Goal: Transaction & Acquisition: Subscribe to service/newsletter

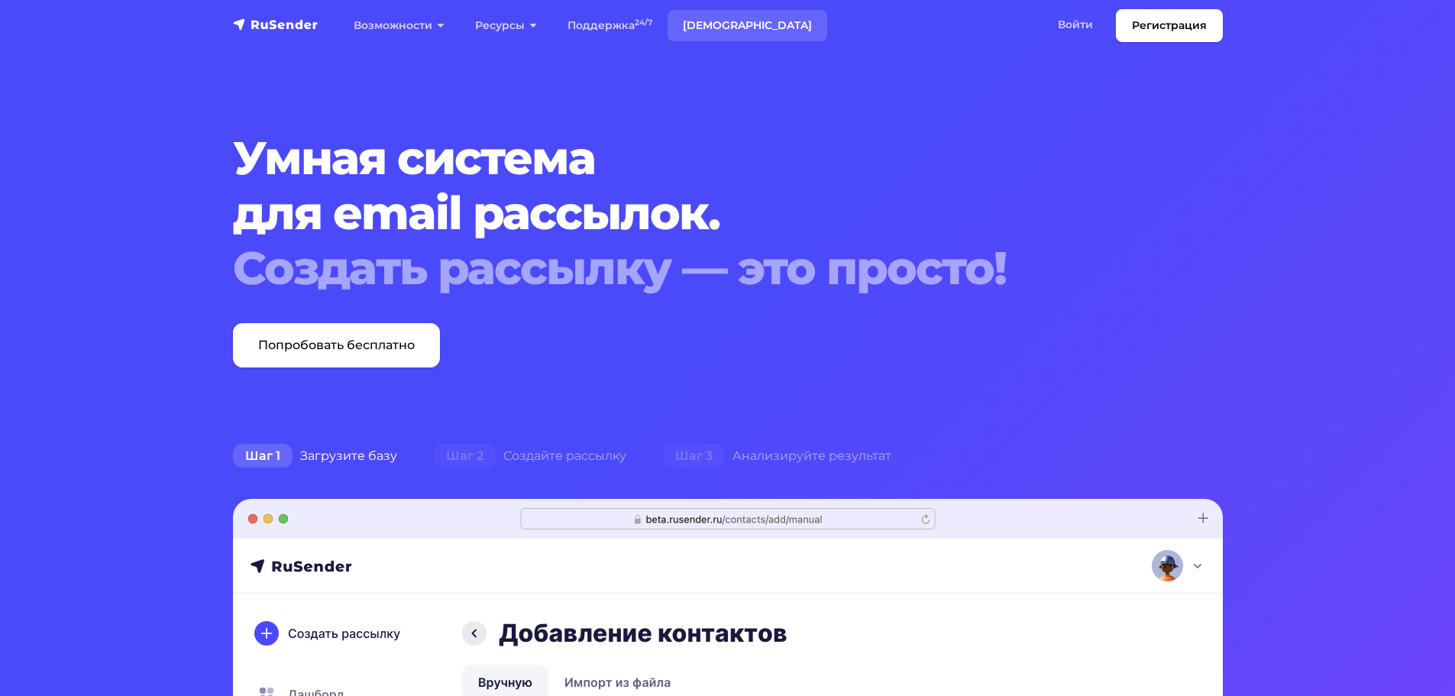
click at [706, 24] on link "Тарифы" at bounding box center [747, 25] width 160 height 31
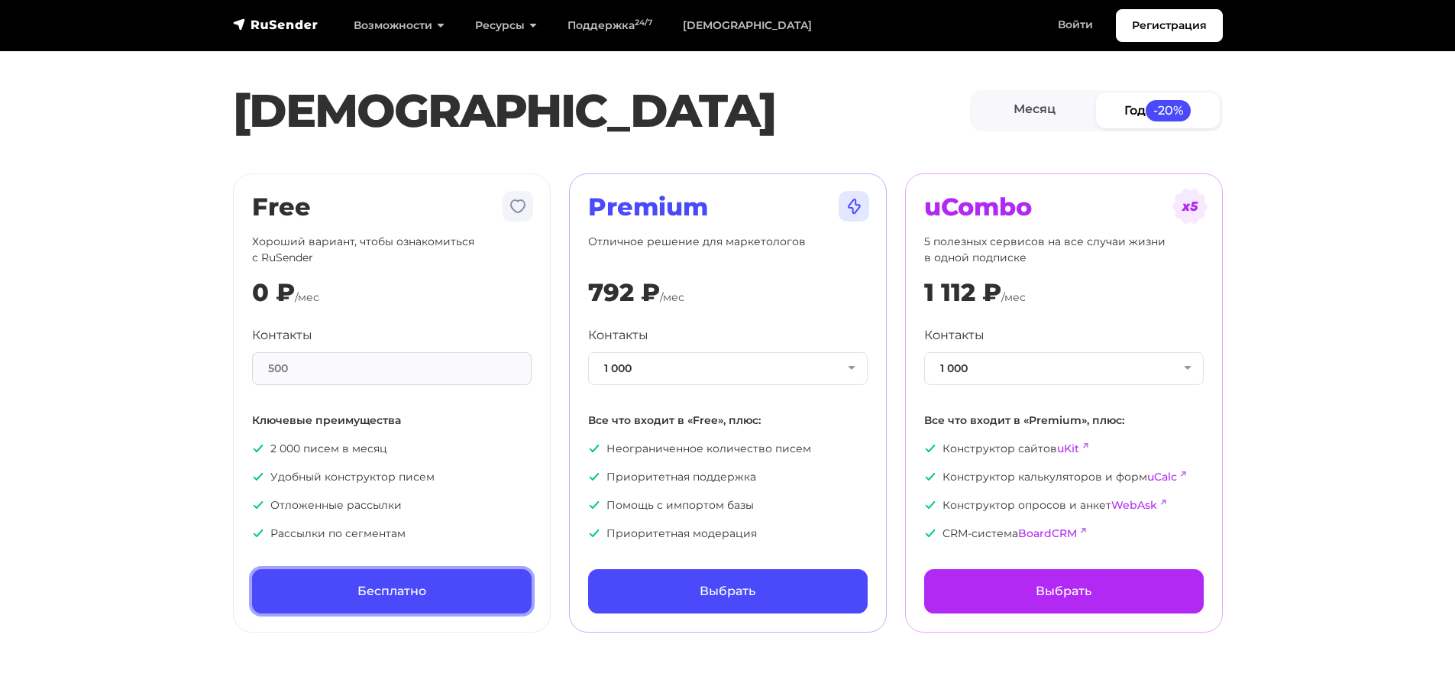
click at [382, 602] on link "Бесплатно" at bounding box center [392, 591] width 280 height 44
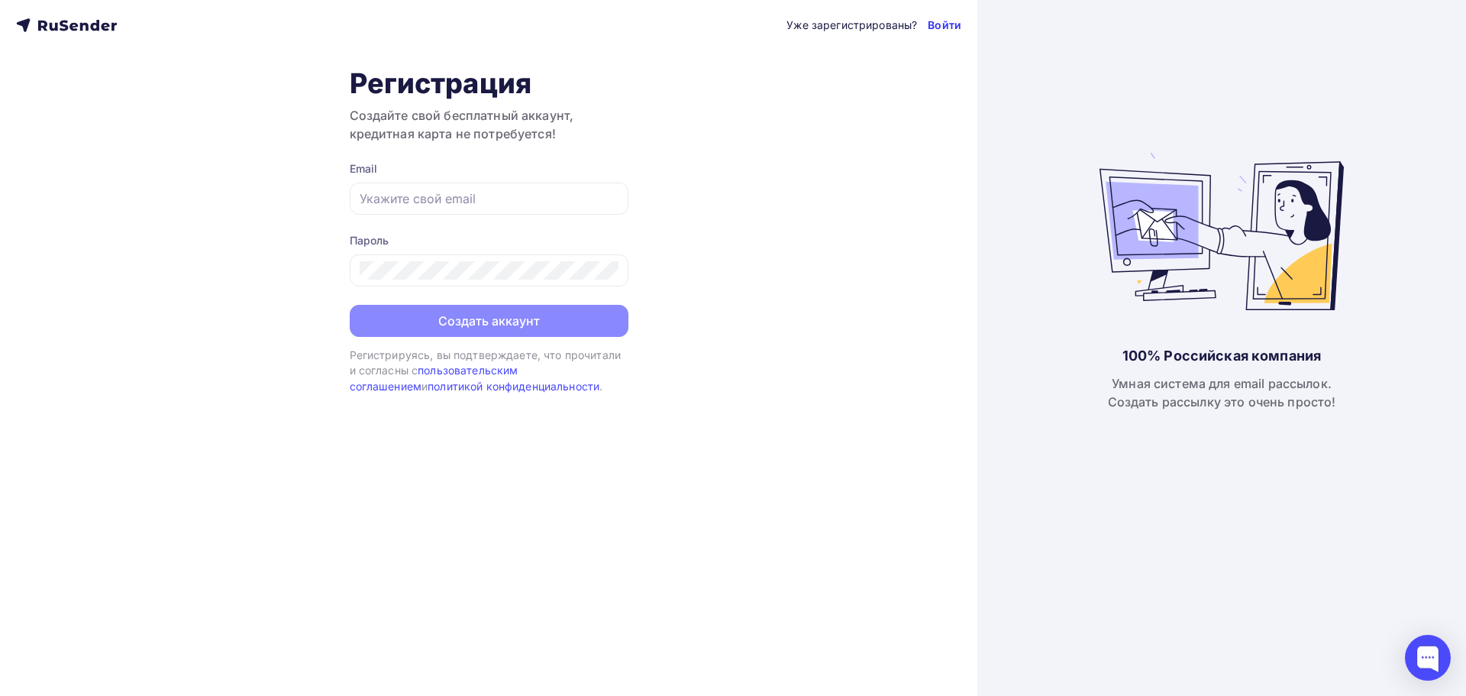
click at [956, 21] on link "Войти" at bounding box center [945, 25] width 34 height 15
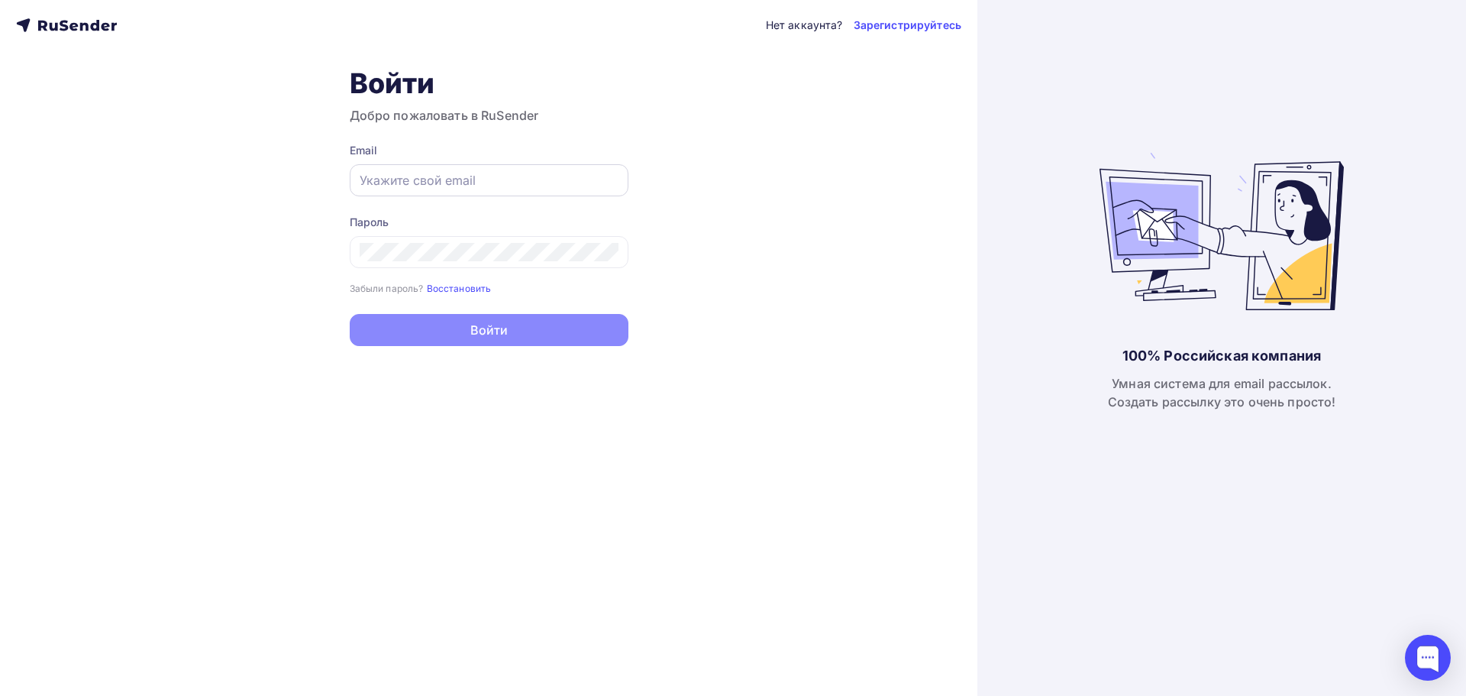
click at [425, 176] on input "text" at bounding box center [489, 180] width 259 height 18
click at [84, 26] on icon at bounding box center [66, 25] width 101 height 18
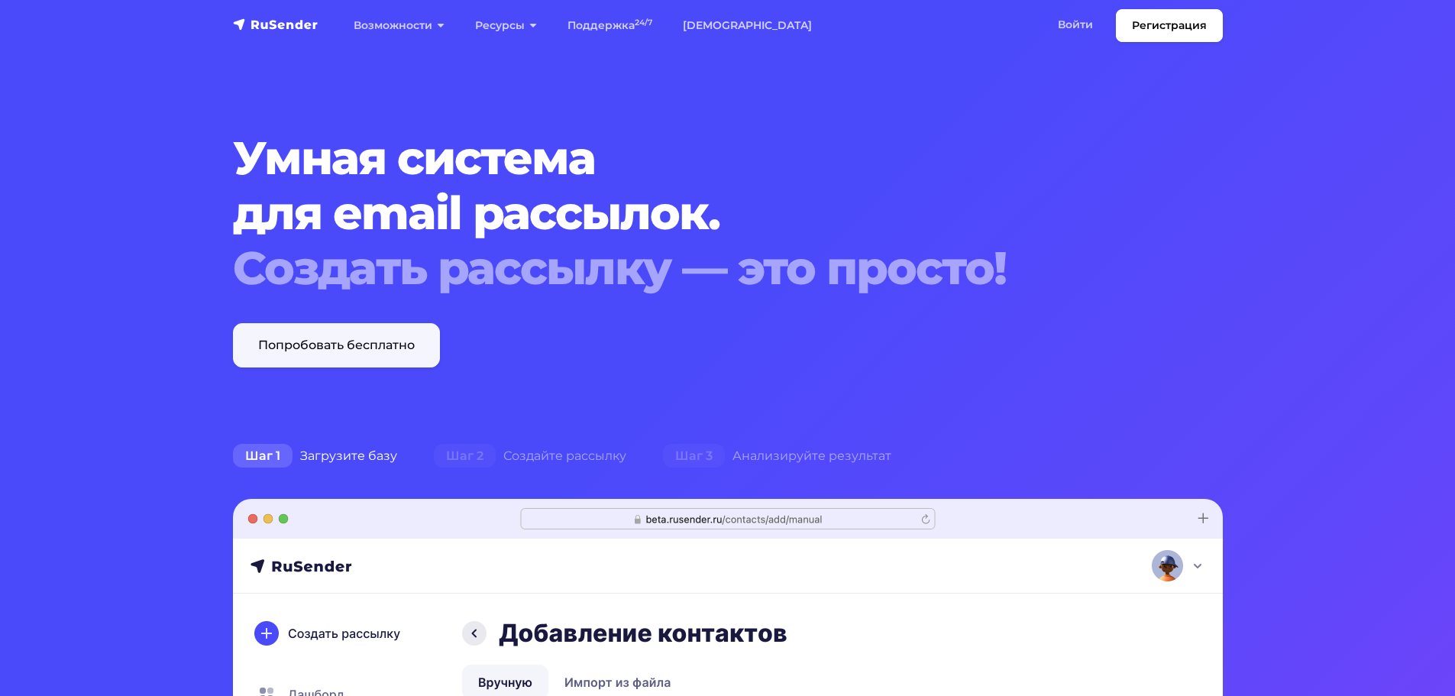
click at [323, 351] on link "Попробовать бесплатно" at bounding box center [336, 345] width 207 height 44
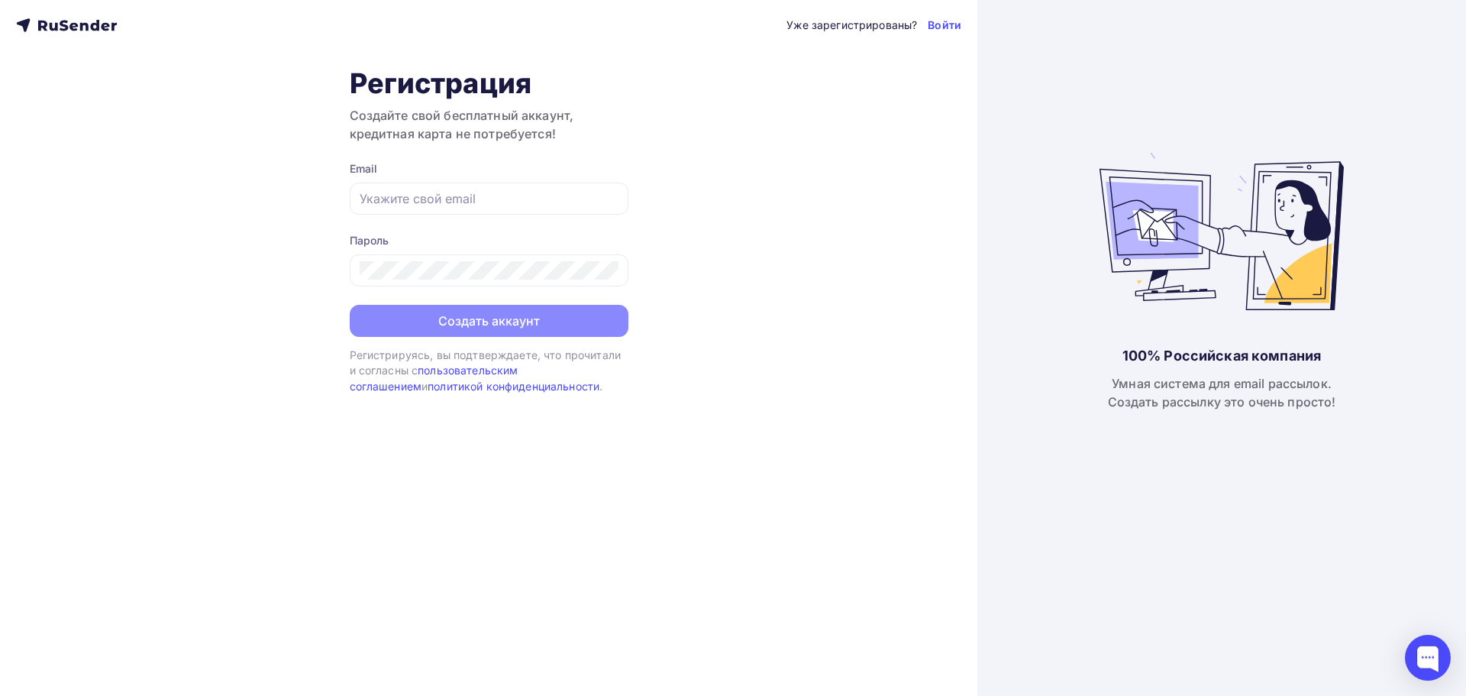
click at [34, 24] on icon at bounding box center [66, 25] width 101 height 18
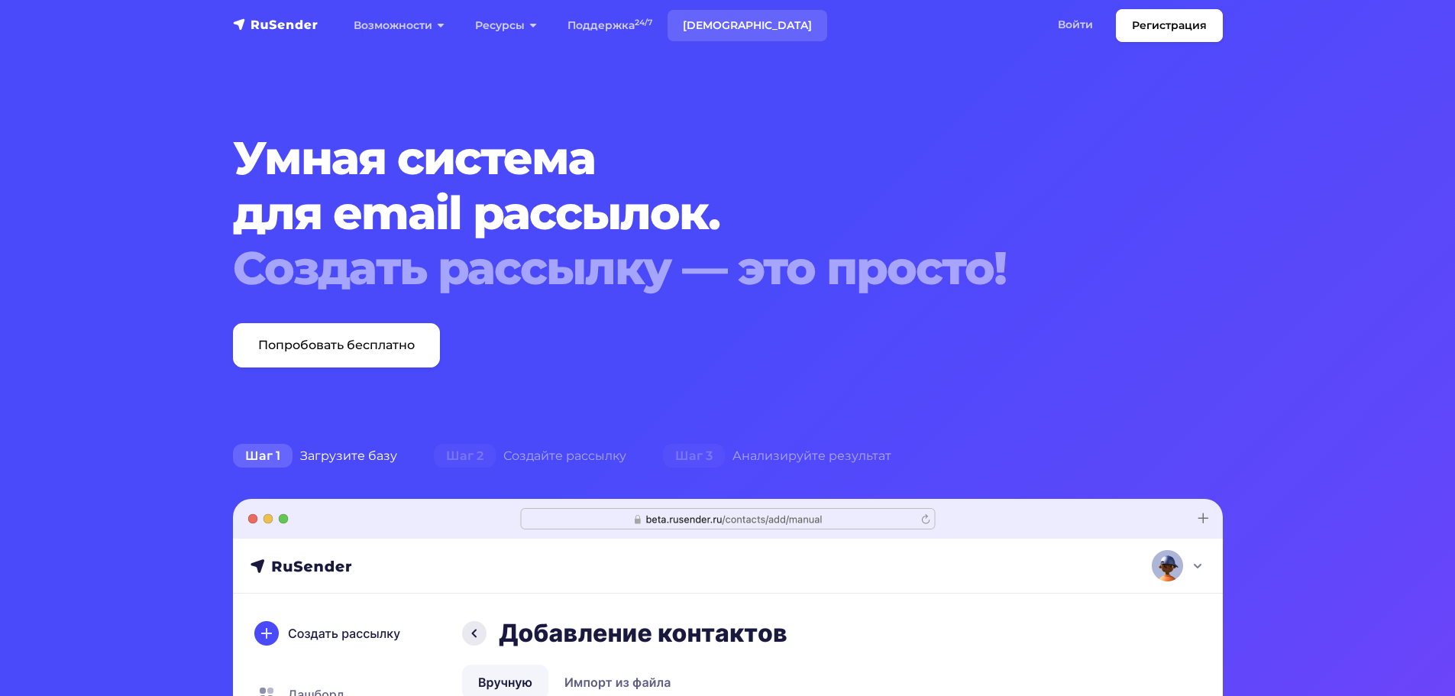
click at [707, 23] on link "[DEMOGRAPHIC_DATA]" at bounding box center [747, 25] width 160 height 31
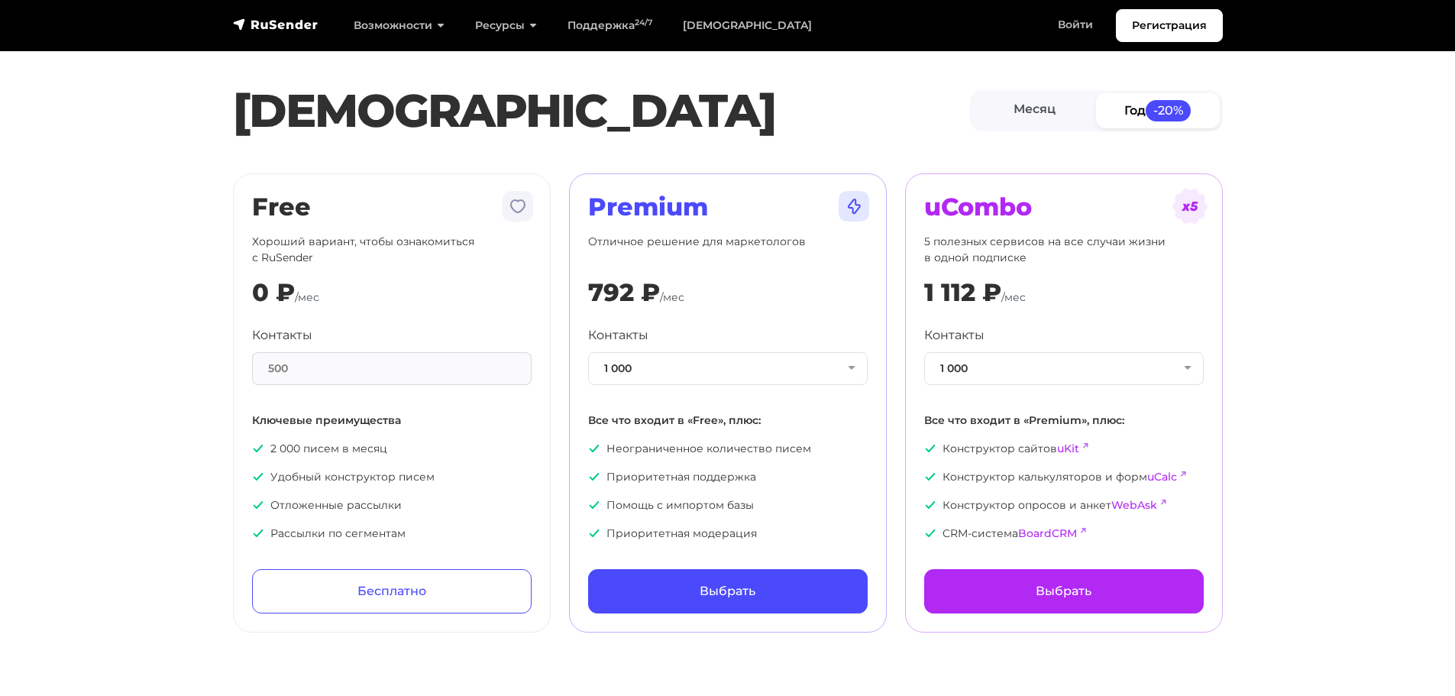
click at [322, 359] on div "500" at bounding box center [392, 368] width 280 height 33
click at [292, 370] on div "500" at bounding box center [392, 368] width 280 height 33
click at [278, 370] on div "500" at bounding box center [392, 368] width 280 height 33
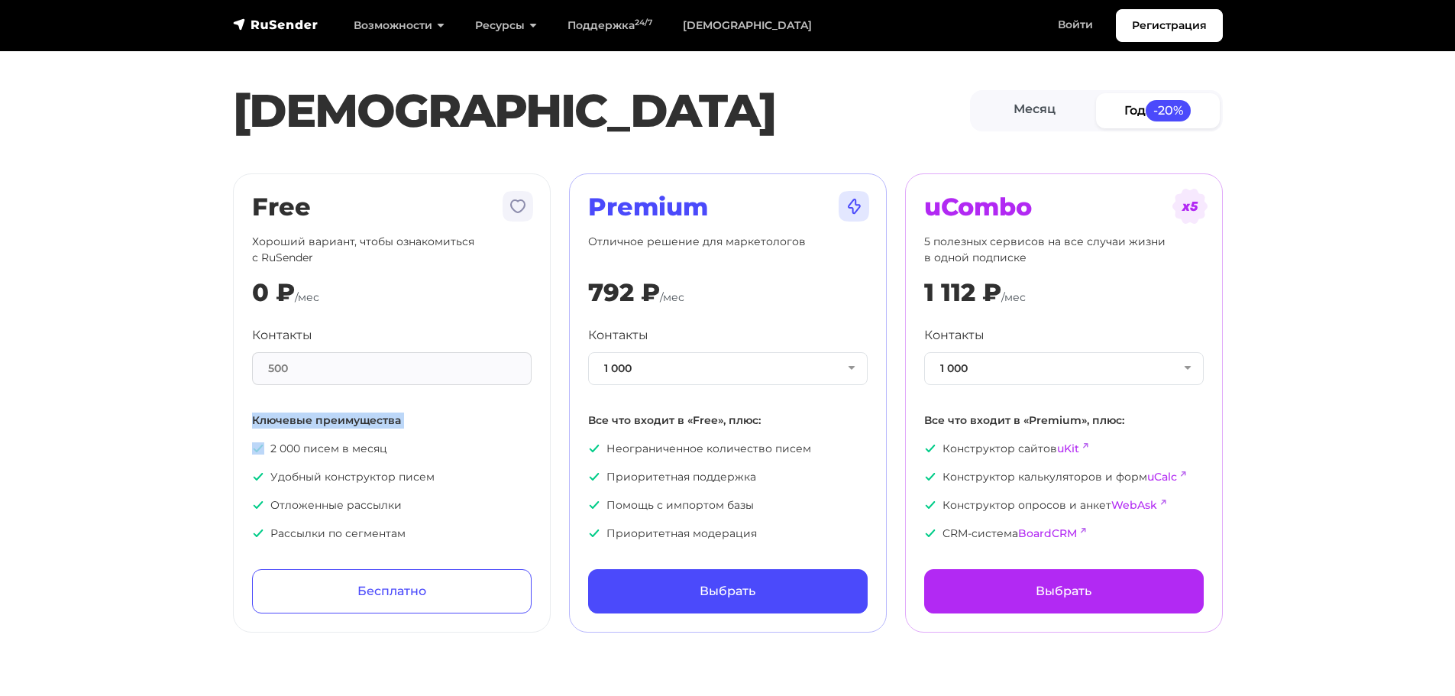
click at [418, 418] on p "Ключевые преимущества" at bounding box center [392, 420] width 280 height 16
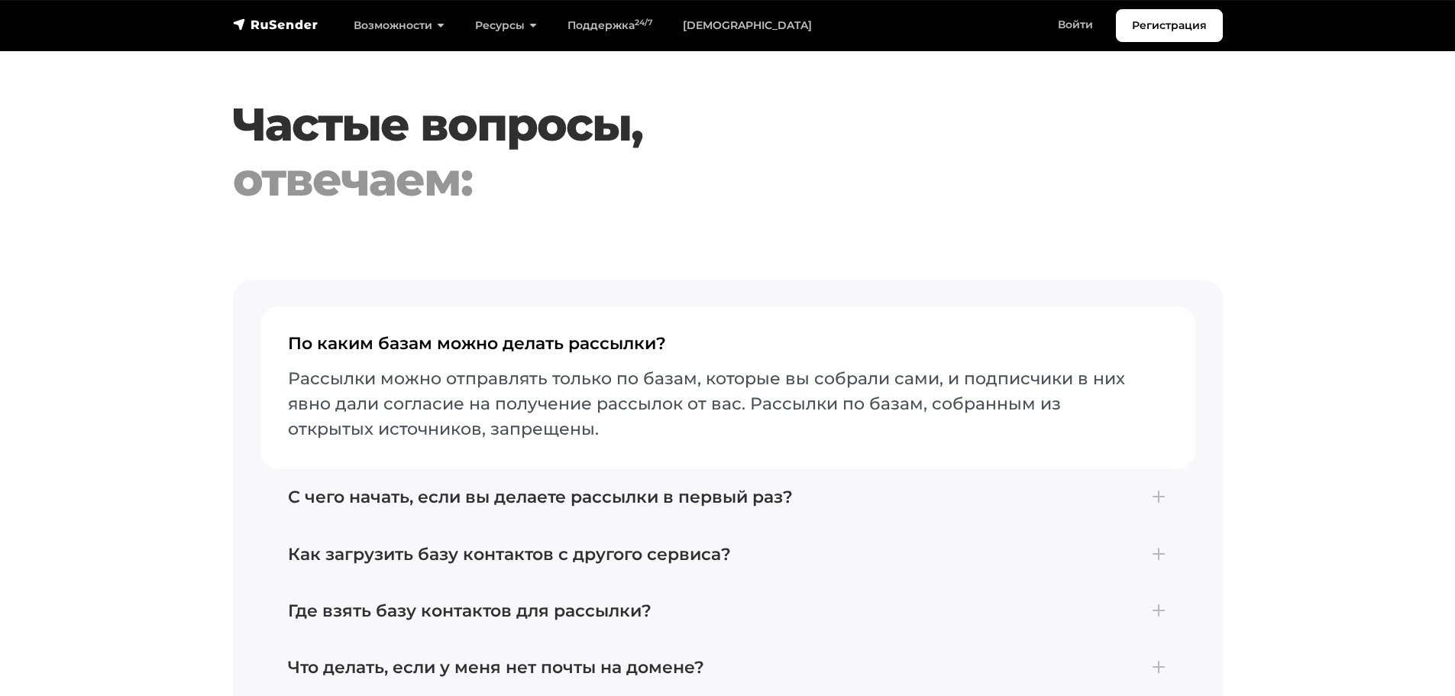
scroll to position [3207, 0]
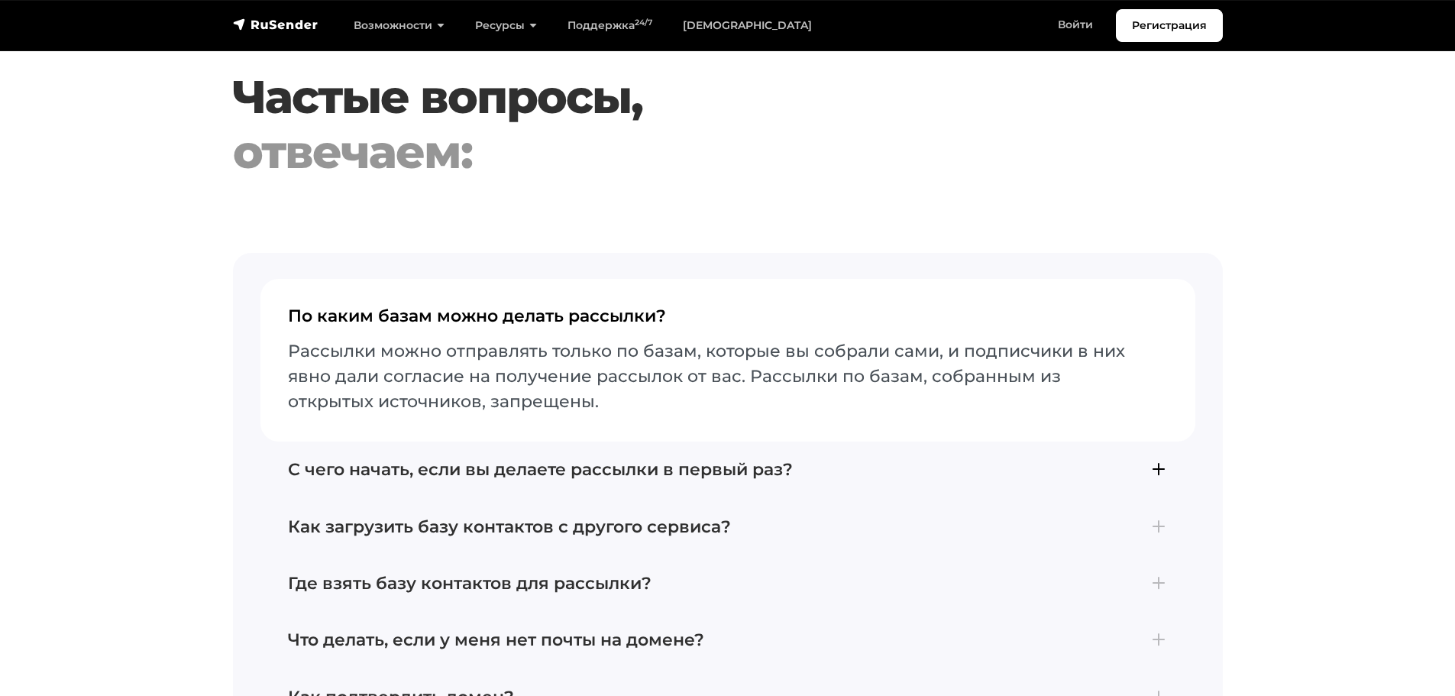
click at [748, 460] on h4 "С чего начать, если вы делаете рассылки в первый раз?" at bounding box center [728, 470] width 880 height 20
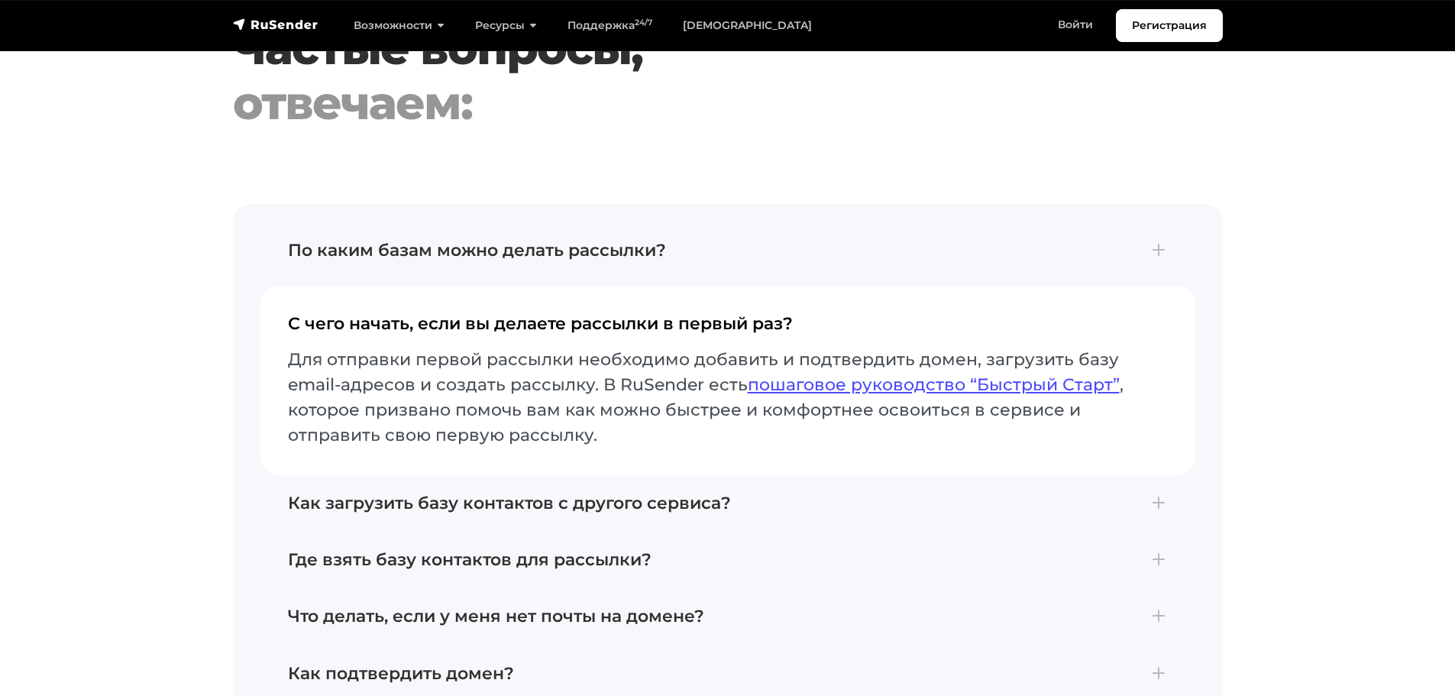
scroll to position [3284, 0]
